Goal: Complete application form

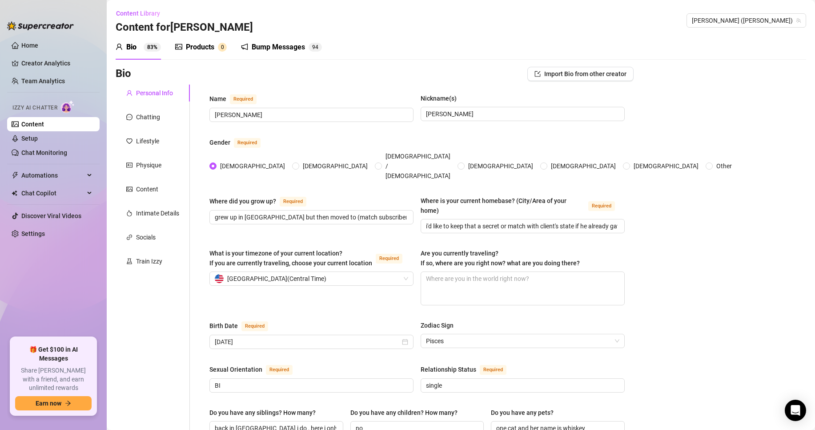
click at [44, 123] on link "Content" at bounding box center [32, 123] width 23 height 7
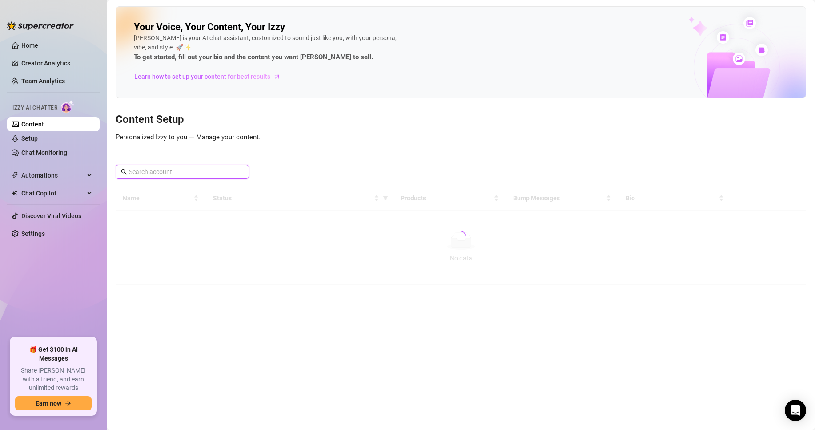
click at [173, 176] on input "text" at bounding box center [183, 172] width 108 height 10
type input "ivy"
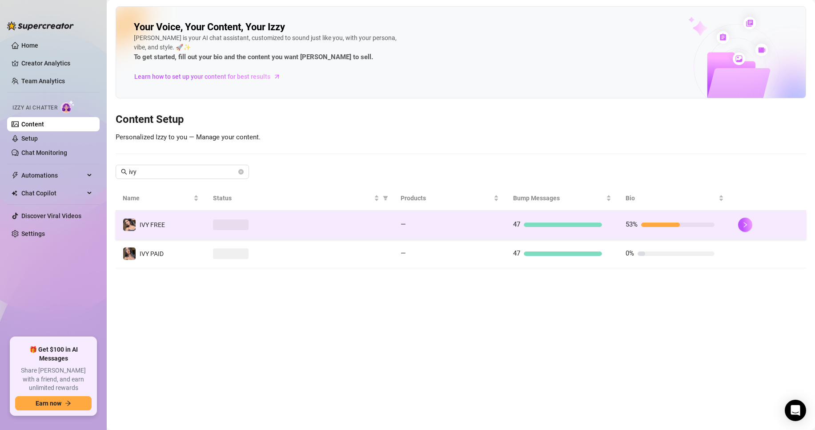
click at [177, 221] on td "IVY FREE" at bounding box center [161, 224] width 90 height 29
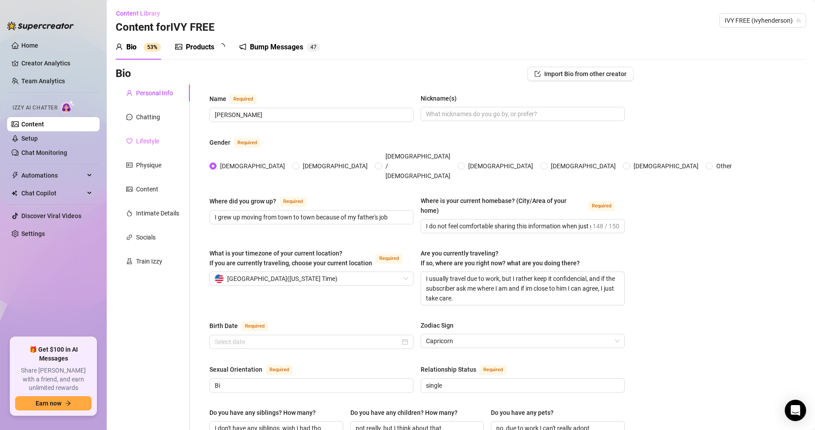
click at [157, 133] on div "Lifestyle" at bounding box center [153, 141] width 74 height 17
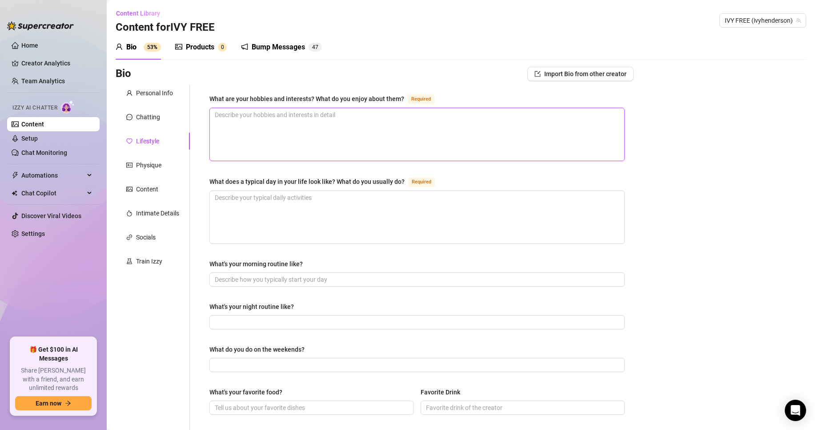
click at [294, 138] on textarea "What are your hobbies and interests? What do you enjoy about them? Required" at bounding box center [417, 134] width 414 height 52
type textarea "I"
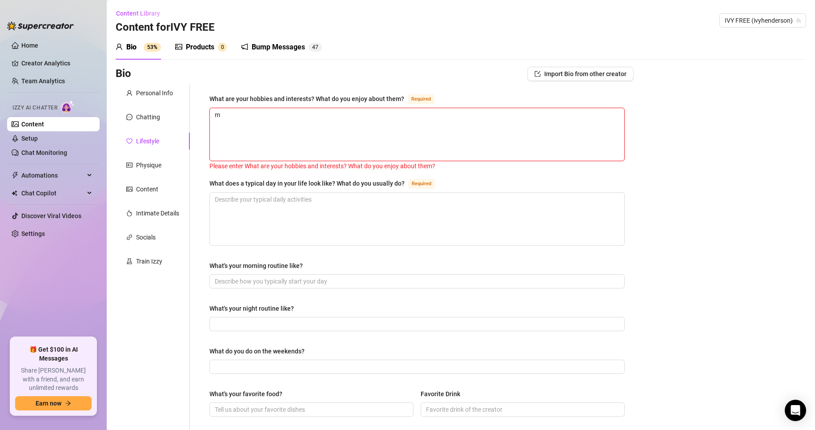
type textarea "mo"
type textarea "mos"
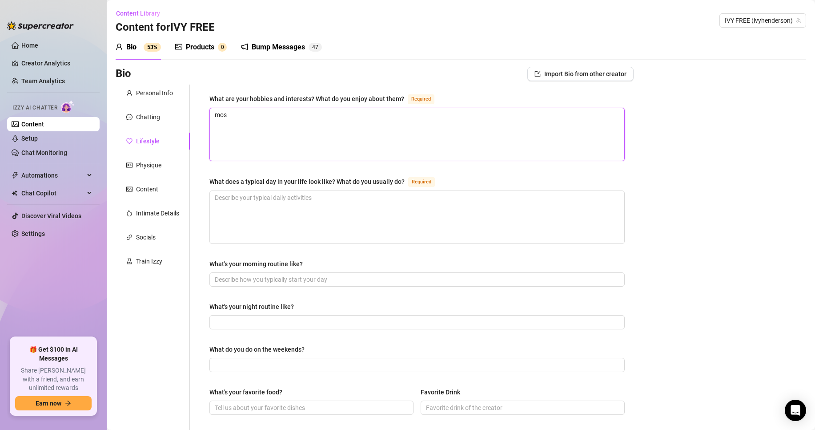
type textarea "most"
type textarea "mos"
type textarea "mo"
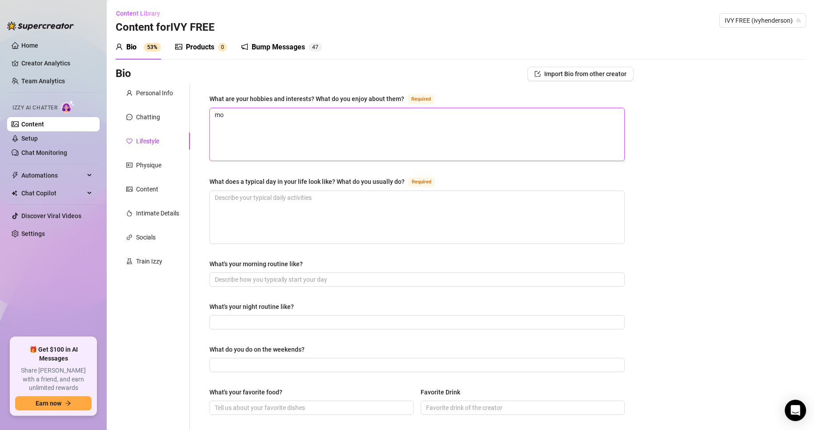
type textarea "m"
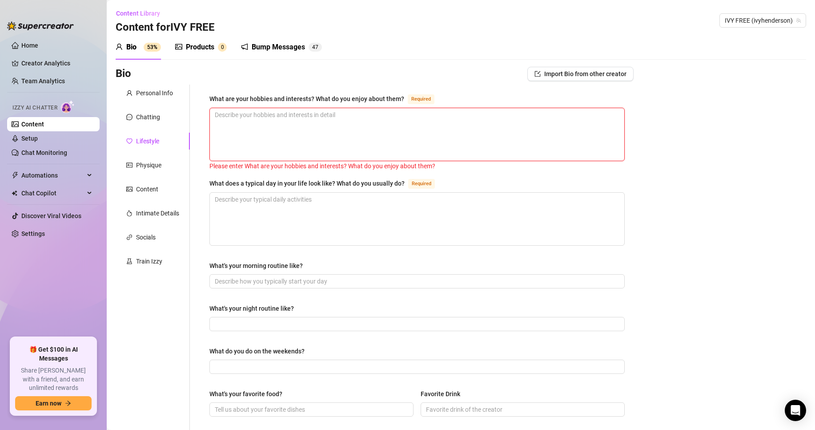
type textarea "I"
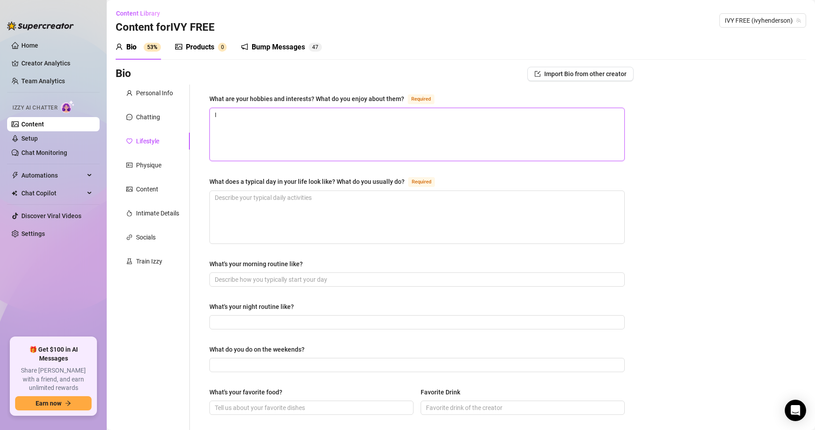
type textarea "I"
type textarea "I l"
type textarea "I"
type textarea "I l"
type textarea "I lo"
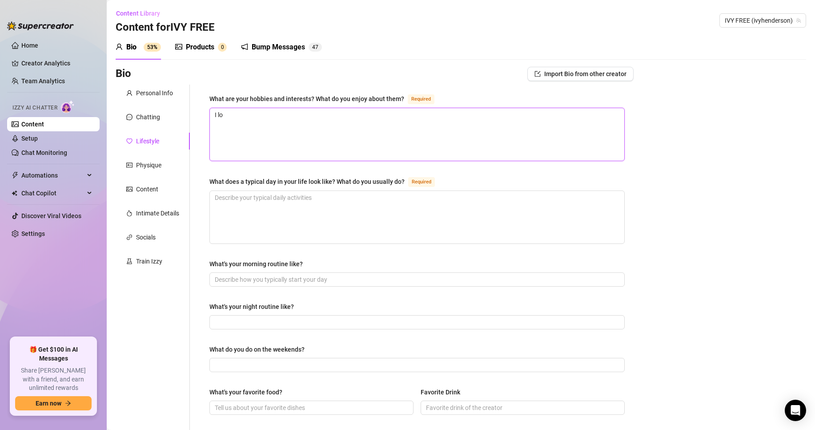
type textarea "I lov"
type textarea "I love"
type textarea "I love f"
type textarea "I love fe"
type textarea "I love fee"
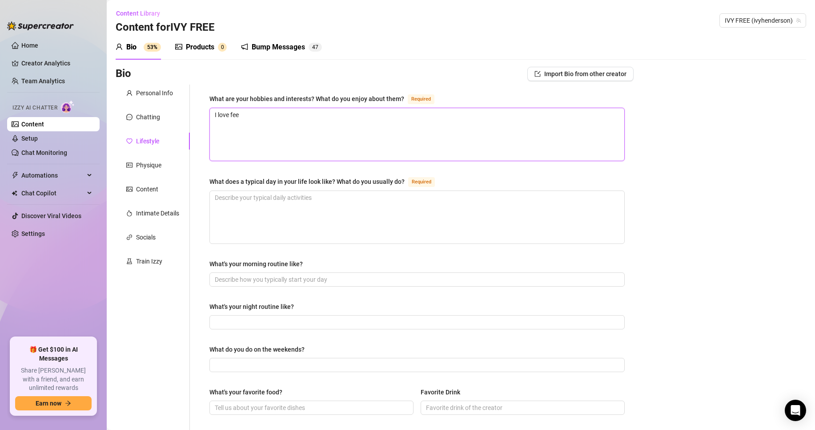
type textarea "I love feel"
type textarea "I love feeli"
type textarea "I love feelin"
type textarea "I love feeling"
type textarea "I love feelingt"
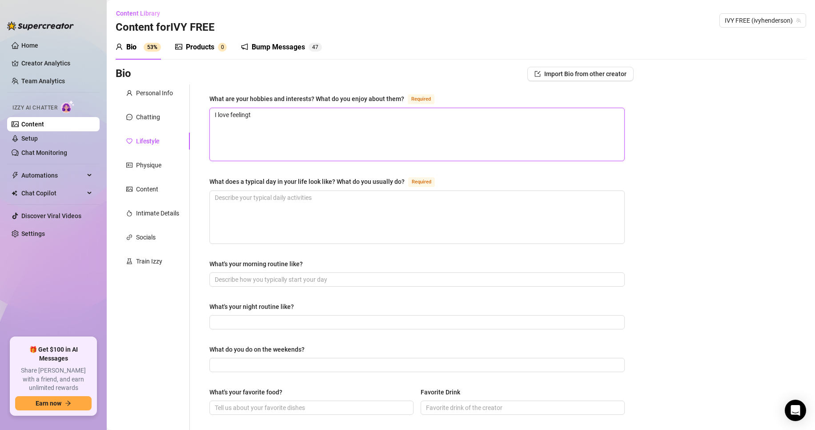
type textarea "I love feeling"
type textarea "I love feeling t"
type textarea "I love feeling th"
type textarea "I love feeling the"
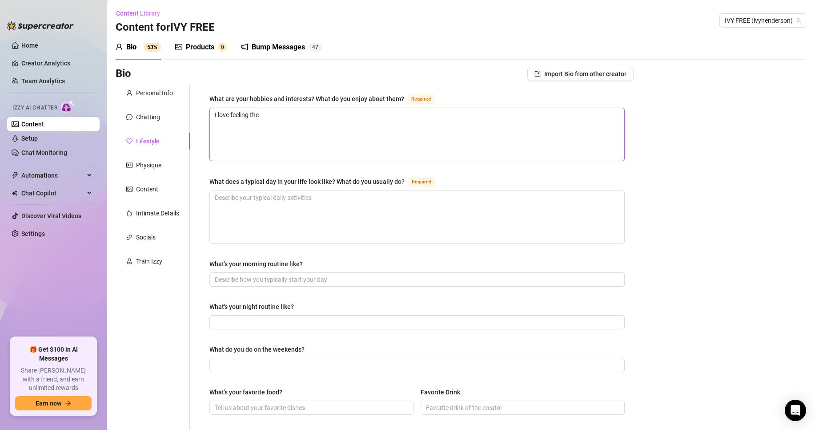
type textarea "I love feeling the"
type textarea "I love feeling the n"
type textarea "I love feeling the na"
type textarea "I love feeling the nat"
type textarea "I love feeling the natu"
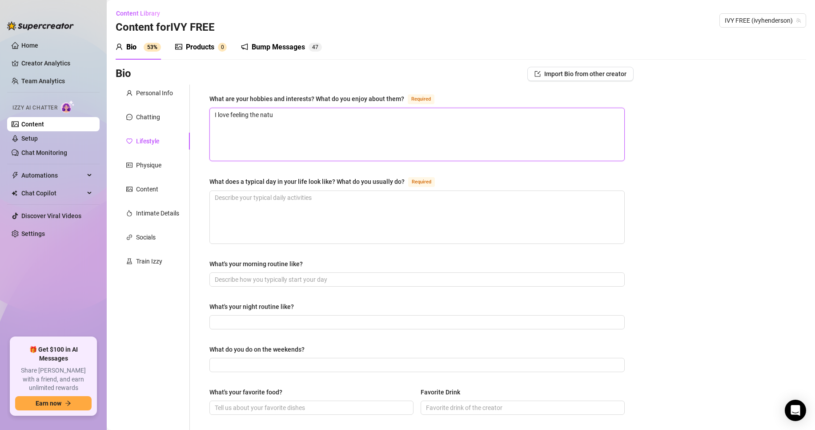
type textarea "I love feeling the natur"
type textarea "I love feeling the nature"
type textarea "I love feeling the nature o"
type textarea "I love feeling the nature on"
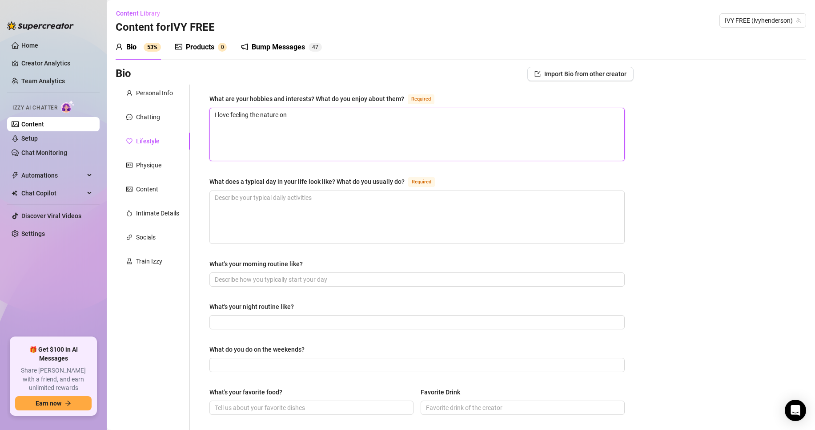
type textarea "I love feeling the nature on"
type textarea "I love feeling the nature on m"
type textarea "I love feeling the nature on my"
type textarea "I love feeling the nature on my s"
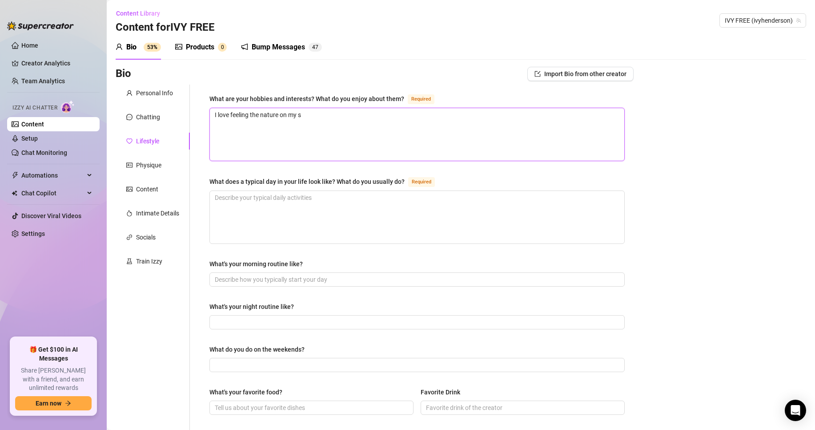
type textarea "I love feeling the nature on my sk"
type textarea "I love feeling the nature on my ski"
type textarea "I love feeling the nature on my skin"
type textarea "I love feeling the nature on my skin,"
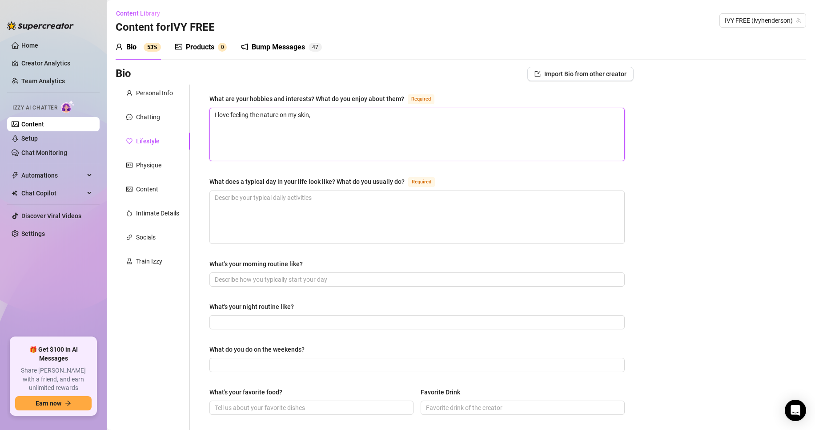
type textarea "I love feeling the nature on my skin, t"
type textarea "I love feeling the nature on my skin, th"
type textarea "I love feeling the nature on my skin, the"
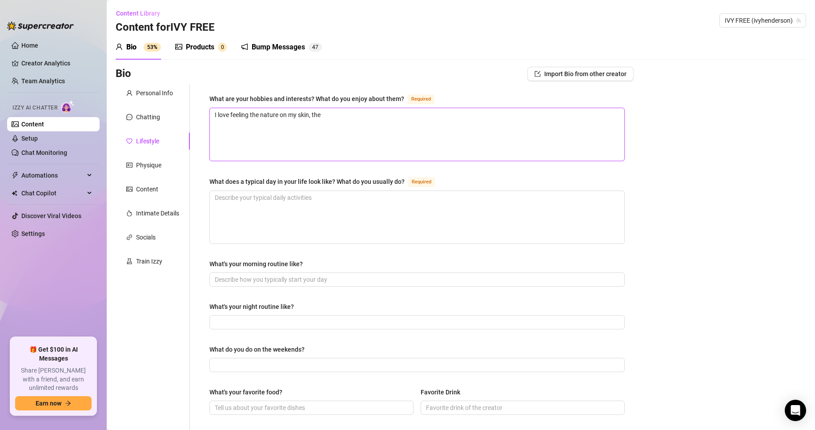
type textarea "I love feeling the nature on my skin, th"
type textarea "I love feeling the nature on my skin, t"
type textarea "I love feeling the nature on my skin,"
type textarea "I love feeling the nature on my skin, I"
type textarea "I love feeling the nature on my skin,"
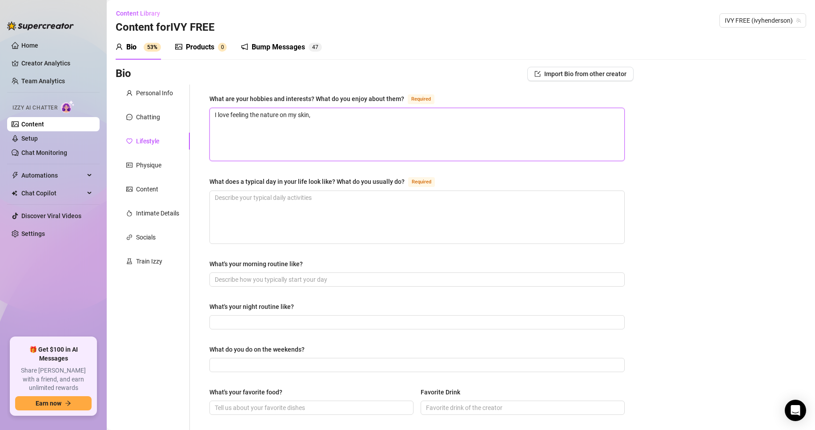
type textarea "I love feeling the nature on my skin,"
type textarea "I love feeling the nature on my skin"
type textarea "I love feeling the nature on my ski"
type textarea "I love feeling the nature on my skin"
type textarea "I love feeling the nature on my skin,"
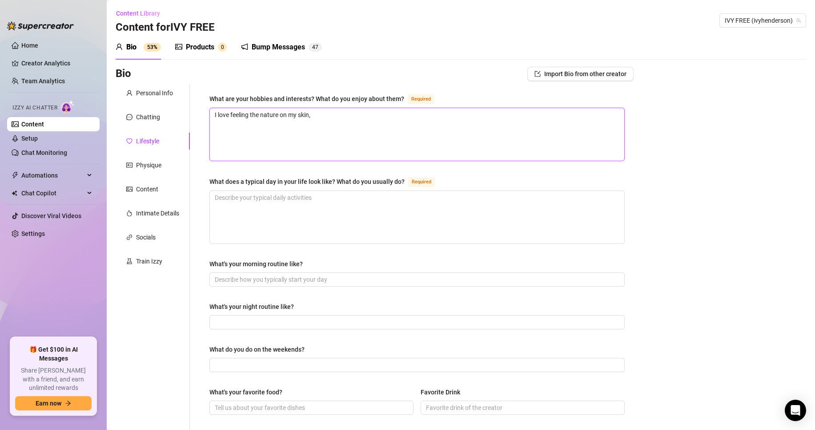
type textarea "I love feeling the nature on my skin,"
type textarea "I love feeling the nature on my skin"
type textarea "I love feeling the nature on my skin."
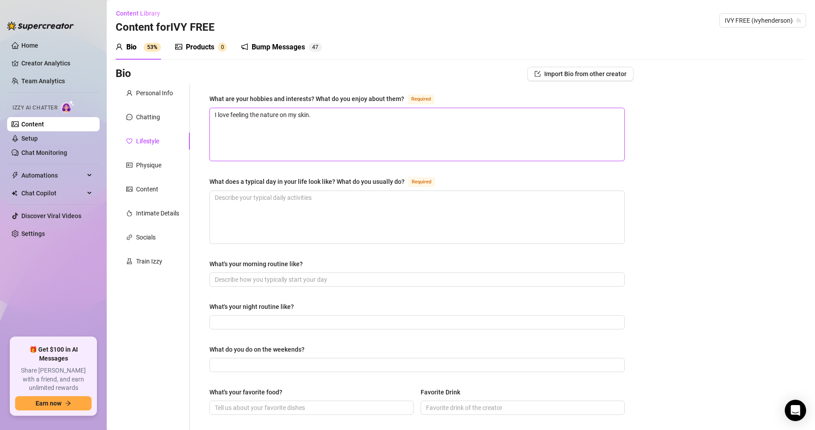
type textarea "I love feeling the nature on my skin. I"
type textarea "I love feeling the nature on my skin."
type textarea "I love feeling the nature on my skin. T"
type textarea "I love feeling the nature on my skin."
type textarea "I love feeling the nature on my skin. S"
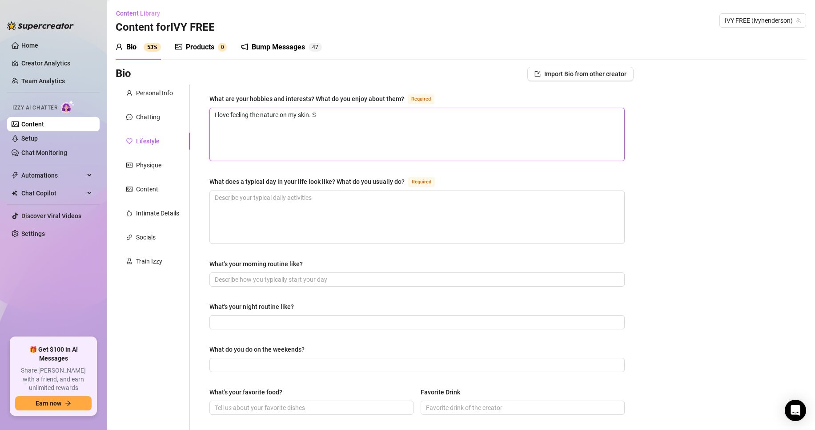
type textarea "I love feeling the nature on my skin. Sw"
type textarea "I love feeling the nature on my skin. Swi"
type textarea "I love feeling the nature on my skin. Swim"
type textarea "I love feeling the nature on my skin. [PERSON_NAME]"
type textarea "I love feeling the nature on my skin. Swimmi"
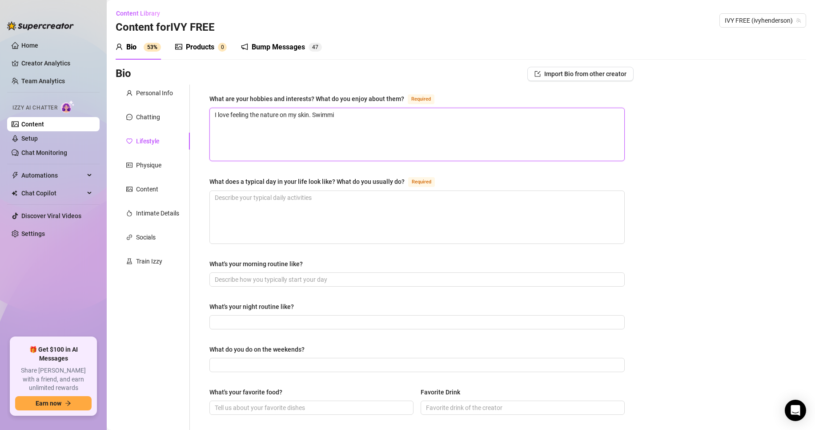
type textarea "I love feeling the nature on my skin. Swimmin"
type textarea "I love feeling the nature on my skin. Swimming"
type textarea "I love feeling the nature on my skin. Swimming,"
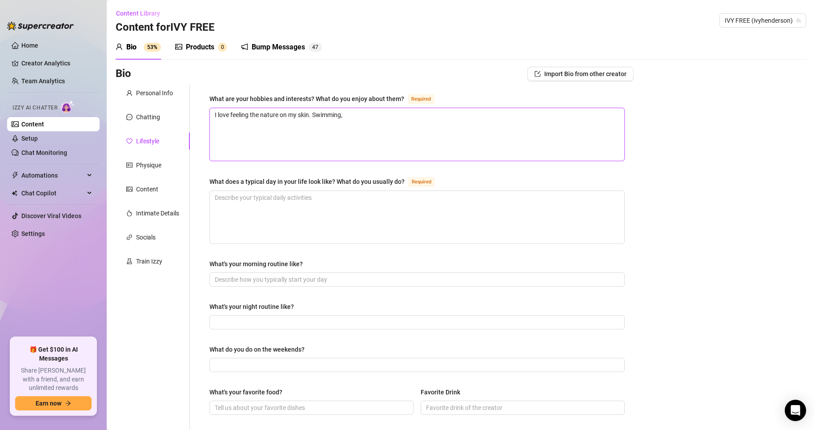
type textarea "I love feeling the nature on my skin. Swimming,"
type textarea "I love feeling the nature on my skin. Swimming, t"
type textarea "I love feeling the nature on my skin. Swimming, ta"
type textarea "I love feeling the nature on my skin. Swimming, tal"
type textarea "I love feeling the nature on my skin. Swimming, ta"
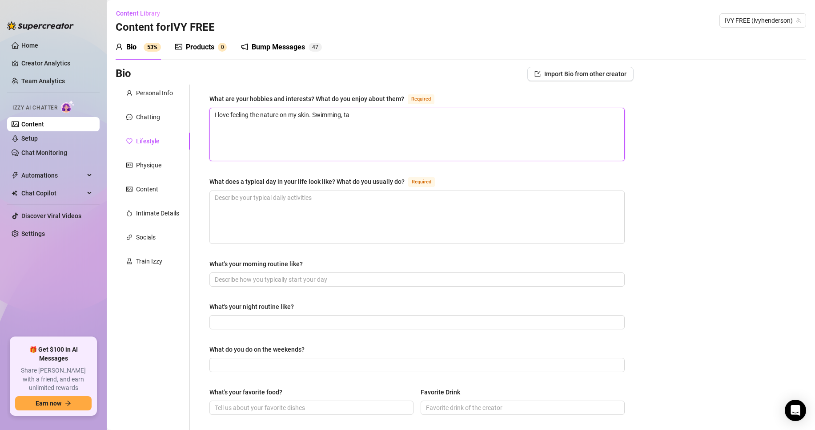
type textarea "I love feeling the nature on my skin. Swimming, t"
type textarea "I love feeling the nature on my skin. Swimming,"
type textarea "I love feeling the nature on my skin. Swimming, w"
type textarea "I love feeling the nature on my skin. Swimming, wa"
drag, startPoint x: 349, startPoint y: 114, endPoint x: 314, endPoint y: 113, distance: 34.7
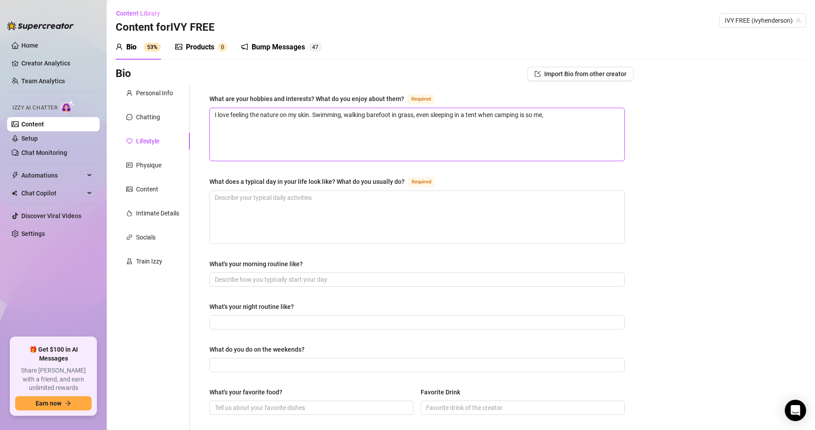
click at [314, 113] on textarea "I love feeling the nature on my skin. Swimming, walking barefoot in grass, even…" at bounding box center [417, 134] width 414 height 52
click at [339, 118] on textarea "I love feeling the nature on my skin. Swimming, walking barefoot in grass, even…" at bounding box center [417, 134] width 414 height 52
click at [342, 115] on textarea "I love feeling the nature on my skin. Swimming, walking barefoot in grass, even…" at bounding box center [417, 134] width 414 height 52
drag, startPoint x: 349, startPoint y: 111, endPoint x: 314, endPoint y: 111, distance: 35.1
click at [314, 111] on textarea "I love feeling the nature on my skin. Swimming, walking barefoot in grass, even…" at bounding box center [417, 134] width 414 height 52
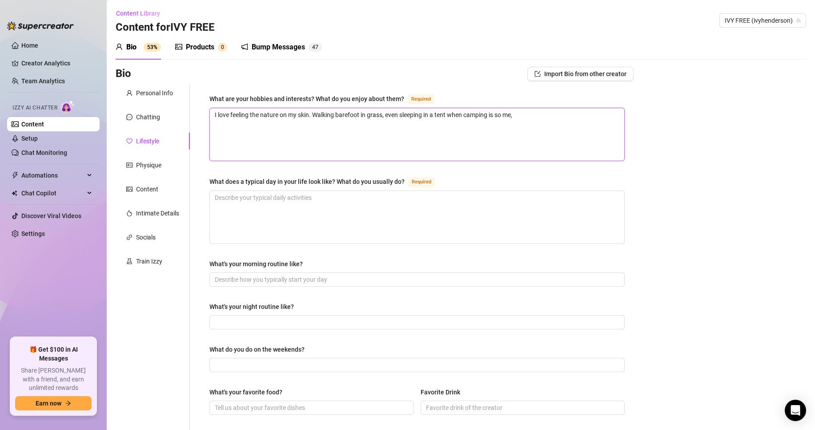
click at [362, 111] on textarea "I love feeling the nature on my skin. Walking barefoot in grass, even sleeping …" at bounding box center [417, 134] width 414 height 52
click at [383, 112] on textarea "I love feeling the nature on my skin. Walking barefoot in grass, even sleeping …" at bounding box center [417, 134] width 414 height 52
click at [578, 113] on textarea "I love feeling the nature on my skin. Walking barefoot in the sand, swimming na…" at bounding box center [417, 134] width 414 height 52
click at [349, 142] on textarea "I love feeling the nature on my skin. Walking barefoot in the sand, swimming na…" at bounding box center [417, 134] width 414 height 52
click at [321, 129] on textarea "I love feeling the nature on my skin. Walking barefoot in the sand, swimming na…" at bounding box center [417, 134] width 414 height 52
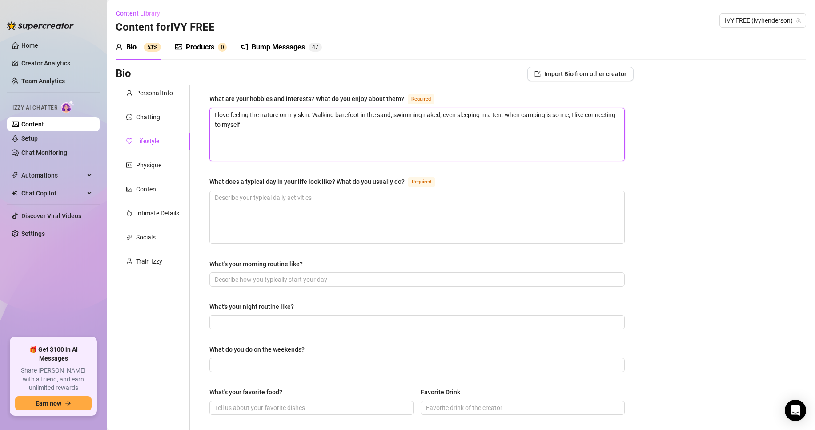
click at [321, 129] on textarea "I love feeling the nature on my skin. Walking barefoot in the sand, swimming na…" at bounding box center [417, 134] width 414 height 52
click at [334, 139] on textarea "I love feeling the nature on my skin. Walking barefoot in the sand, swimming na…" at bounding box center [417, 134] width 414 height 52
drag, startPoint x: 330, startPoint y: 135, endPoint x: 289, endPoint y: 125, distance: 42.0
click at [289, 125] on textarea "I love feeling the nature on my skin. Walking barefoot in the sand, swimming na…" at bounding box center [417, 134] width 414 height 52
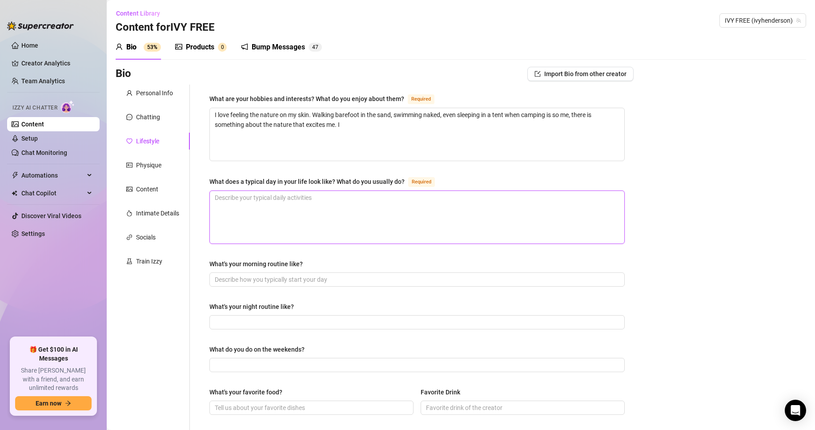
click at [379, 207] on textarea "What does a typical day in your life look like? What do you usually do? Required" at bounding box center [417, 217] width 414 height 52
click at [426, 141] on textarea "I love feeling the nature on my skin. Walking barefoot in the sand, swimming na…" at bounding box center [417, 134] width 414 height 52
drag, startPoint x: 209, startPoint y: 103, endPoint x: 402, endPoint y: 98, distance: 192.6
click at [402, 98] on div "What are your hobbies and interests? What do you enjoy about them? Required I l…" at bounding box center [417, 383] width 433 height 599
copy div "What are your hobbies and interests? What do you enjoy about them?"
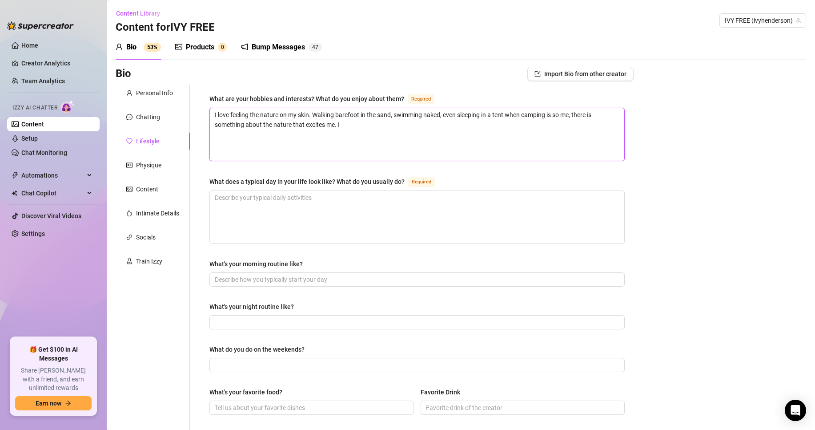
click at [372, 126] on textarea "I love feeling the nature on my skin. Walking barefoot in the sand, swimming na…" at bounding box center [417, 134] width 414 height 52
